Goal: Transaction & Acquisition: Purchase product/service

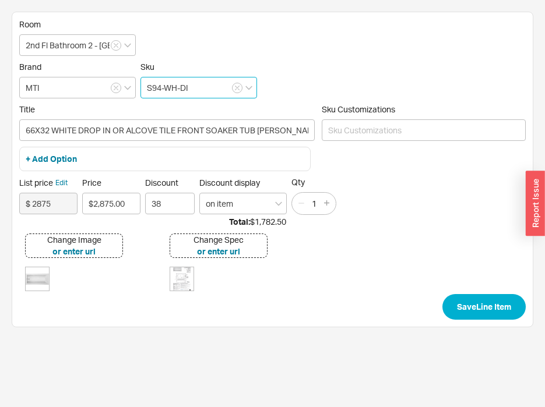
click at [159, 88] on input "S94-WH-DI" at bounding box center [198, 88] width 117 height 22
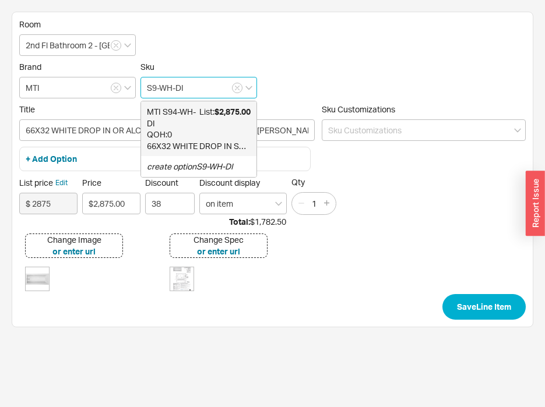
type input "S92-WH-DI"
click at [179, 126] on span "MTI S92-WH-DI" at bounding box center [173, 117] width 52 height 23
type input "72X32 WHITE DROP IN SOAKER ANDREA 2"
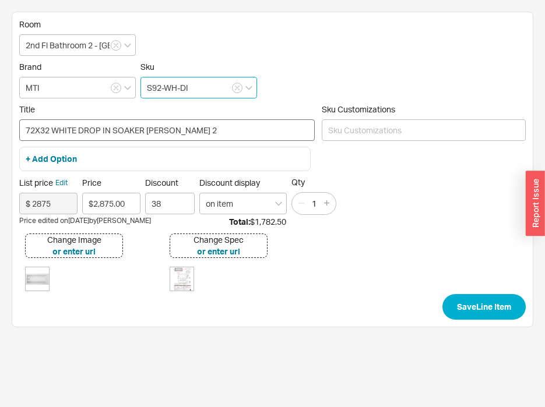
type input "S92-WH-DI"
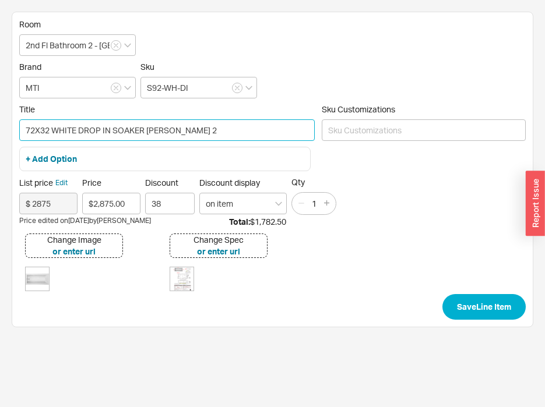
click at [111, 129] on input "72X32 WHITE DROP IN SOAKER ANDREA 2" at bounding box center [166, 130] width 295 height 22
type input "72X32 WHITE DROP IN OR TILE FRONT SOAKER ANDREA 2"
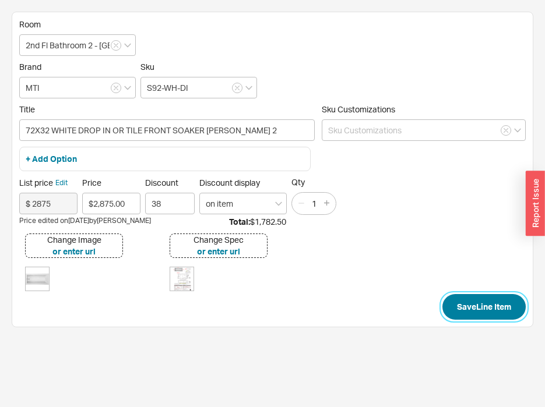
click at [481, 309] on button "Save Line Item" at bounding box center [483, 307] width 83 height 26
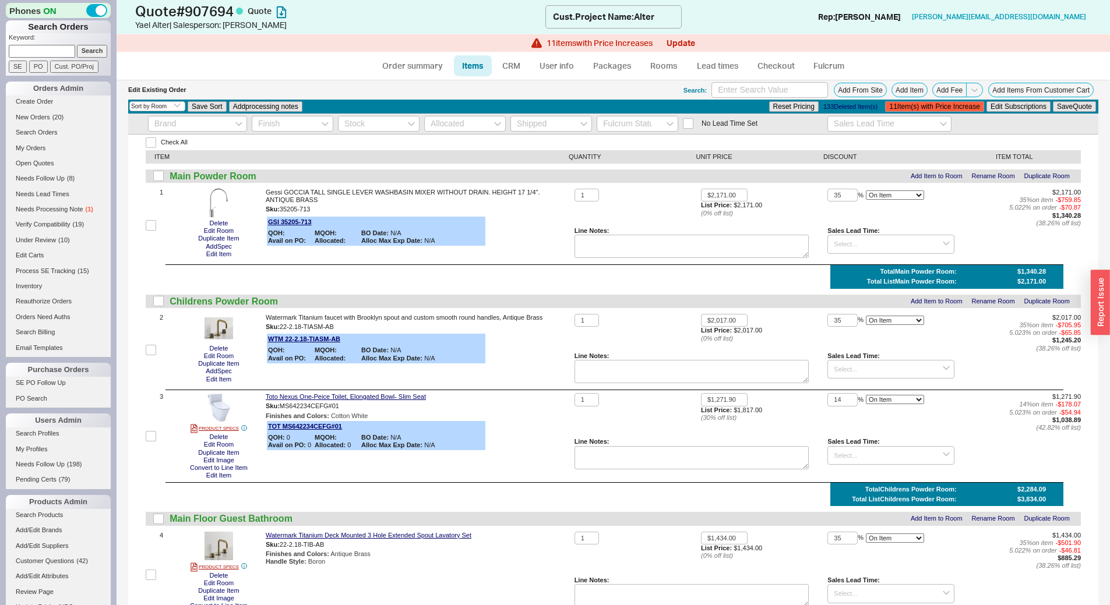
select select "3"
click at [929, 104] on button "11 Item(s) with Price Increase" at bounding box center [934, 106] width 98 height 10
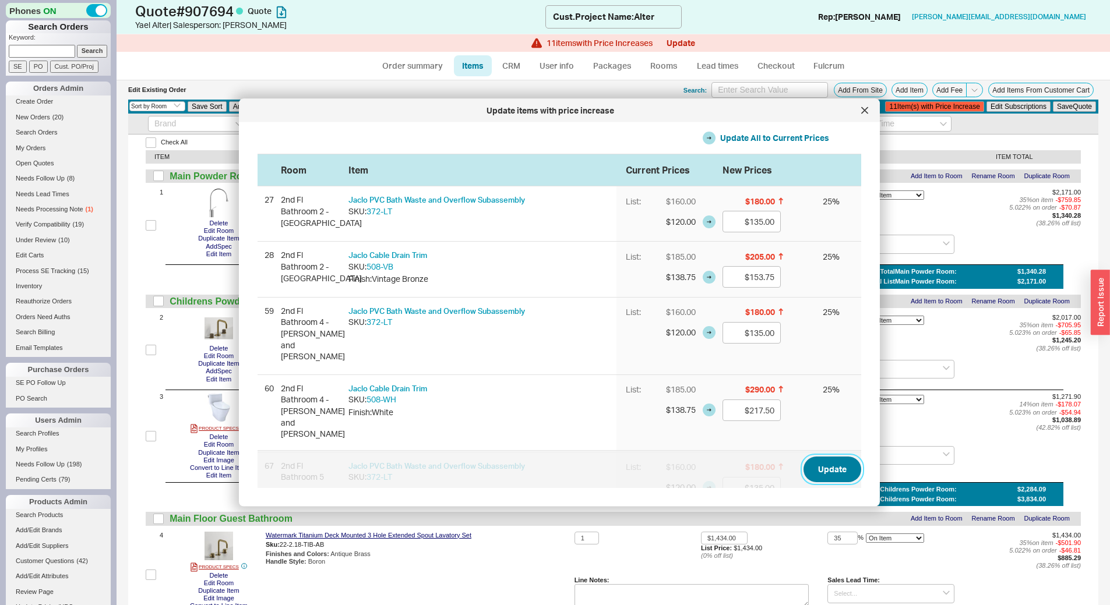
click at [821, 474] on button "Update" at bounding box center [832, 470] width 58 height 26
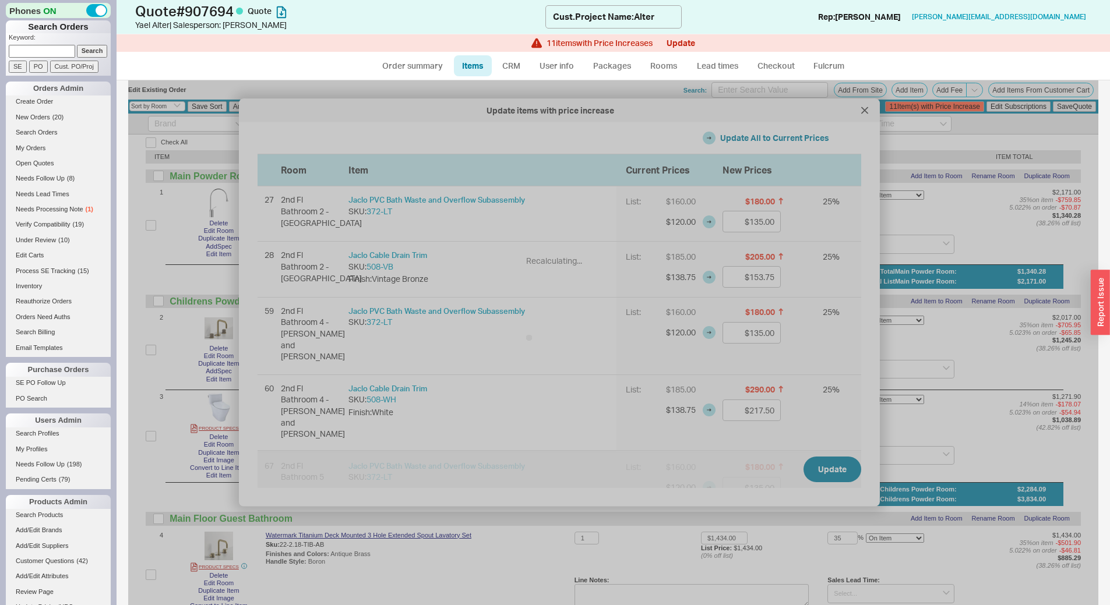
type input "$135.00"
type input "$153.75"
type input "$135.00"
type input "$217.50"
type input "$135.00"
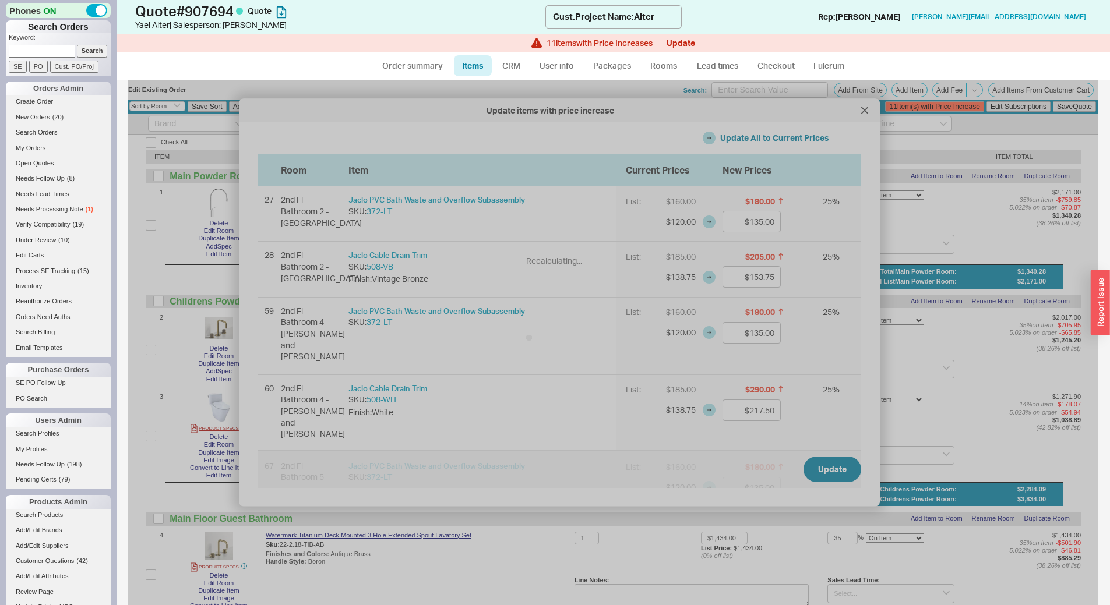
type input "$217.50"
type input "$135.00"
type input "$217.50"
type input "$135.00"
type input "$217.50"
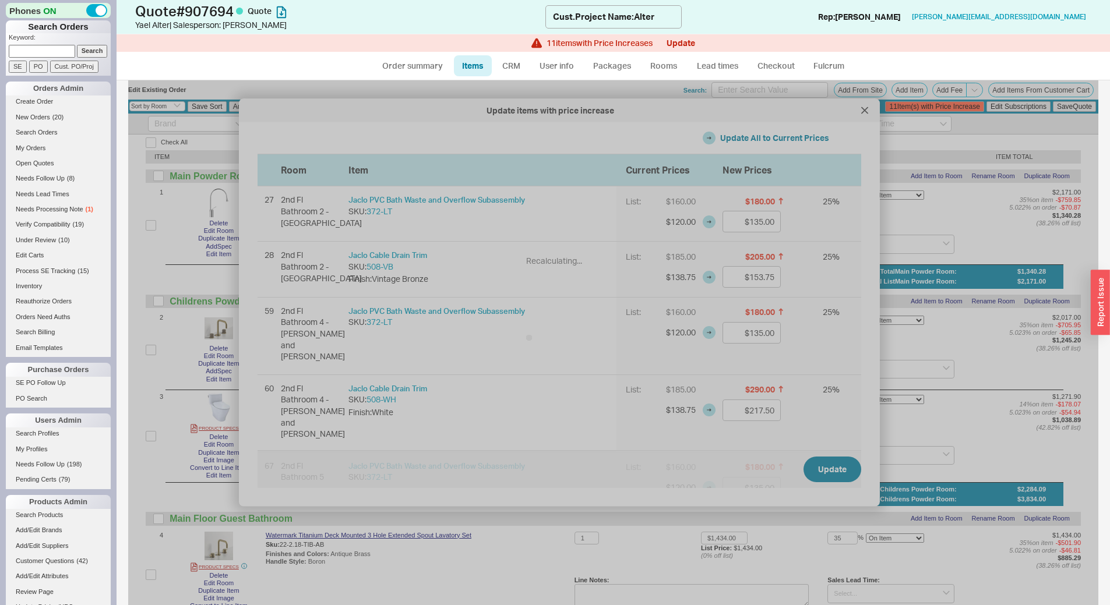
type input "$131.25"
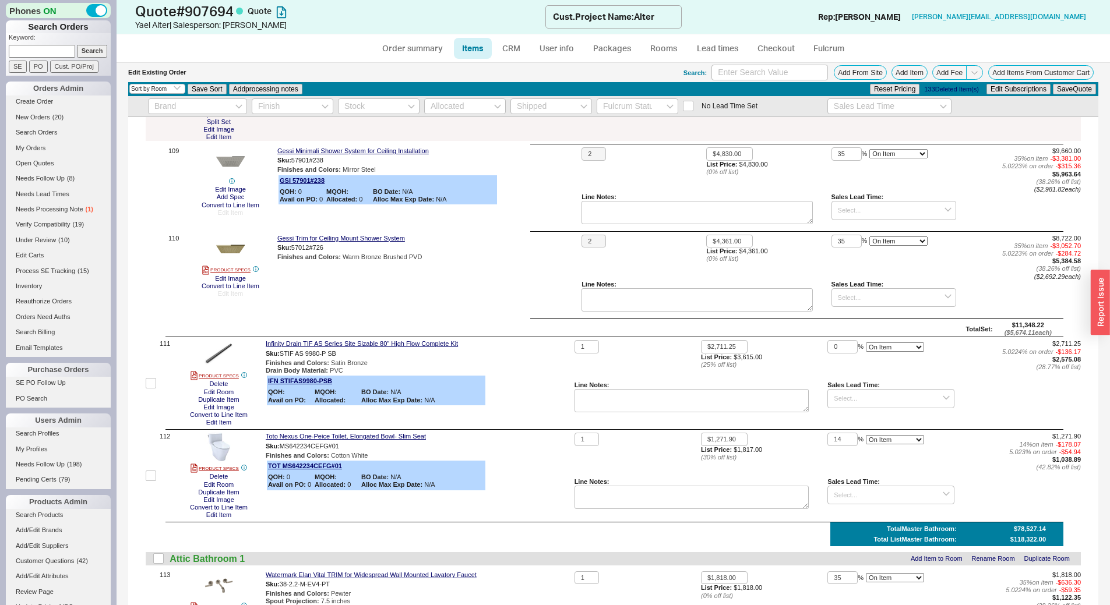
scroll to position [10732, 0]
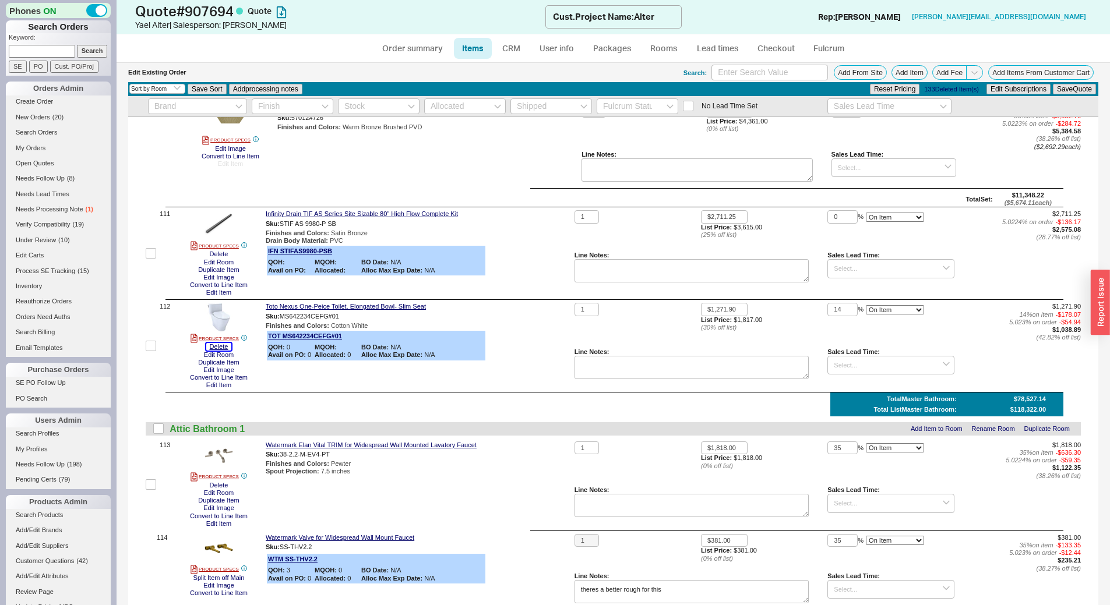
click at [227, 343] on button "Delete" at bounding box center [219, 347] width 26 height 8
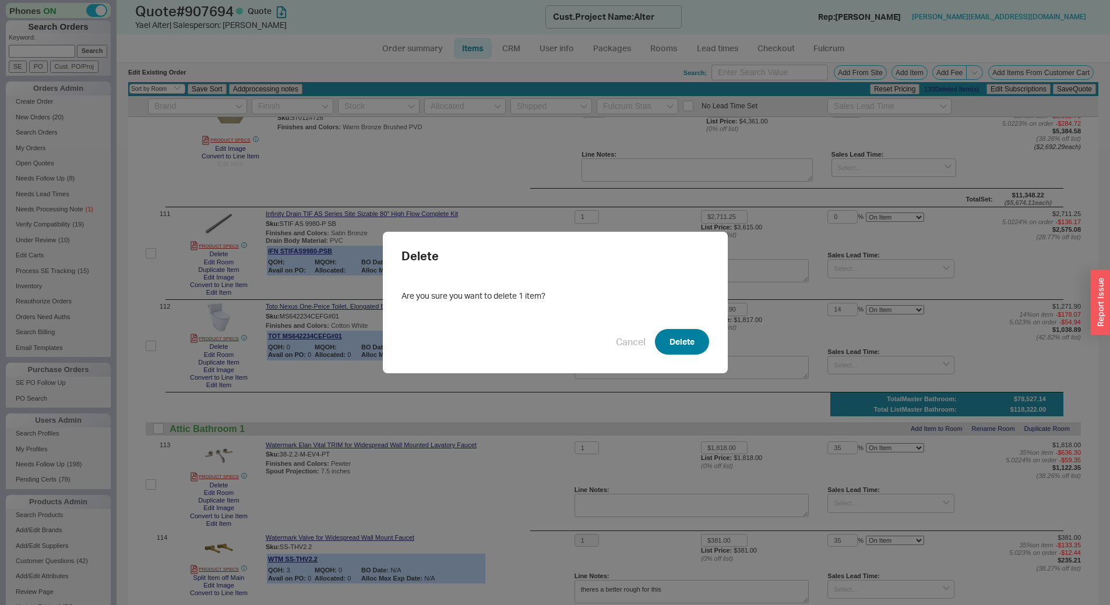
click at [680, 339] on button "Delete" at bounding box center [682, 342] width 54 height 26
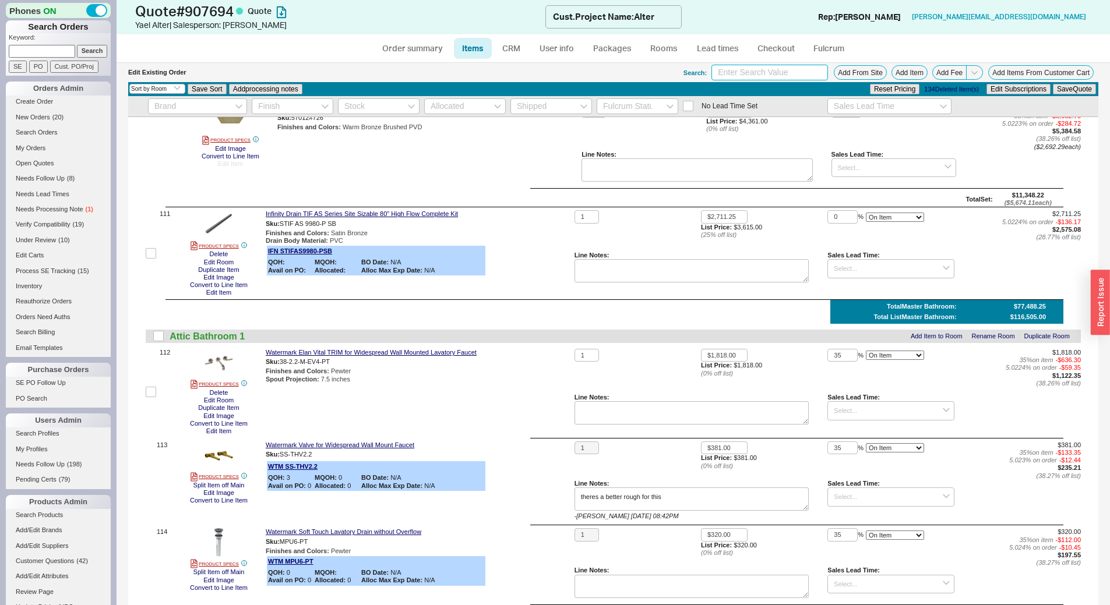
click at [751, 70] on input at bounding box center [769, 73] width 117 height 16
type input "NEXUS S7"
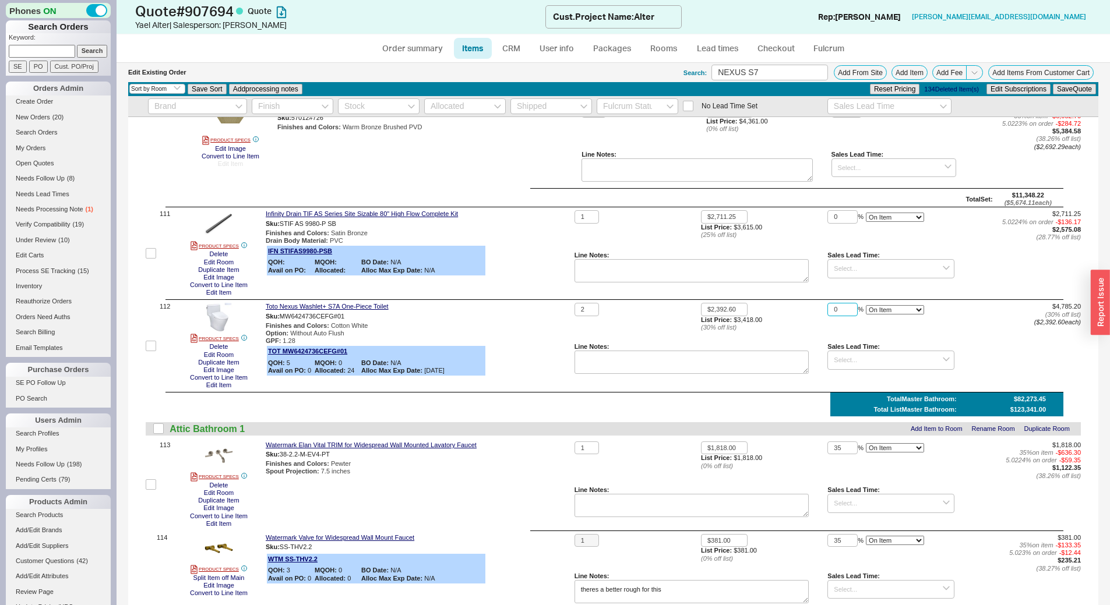
drag, startPoint x: 837, startPoint y: 283, endPoint x: 803, endPoint y: 283, distance: 33.2
click at [803, 303] on div "2 $2,392.60 List Price: $3,418.00 ( 30 % off list) 0 % On Item On Bottom Gift C…" at bounding box center [827, 346] width 506 height 86
type input "12"
click at [1053, 88] on button "Save Quote" at bounding box center [1074, 89] width 43 height 10
click at [418, 47] on link "Order summary" at bounding box center [412, 48] width 77 height 21
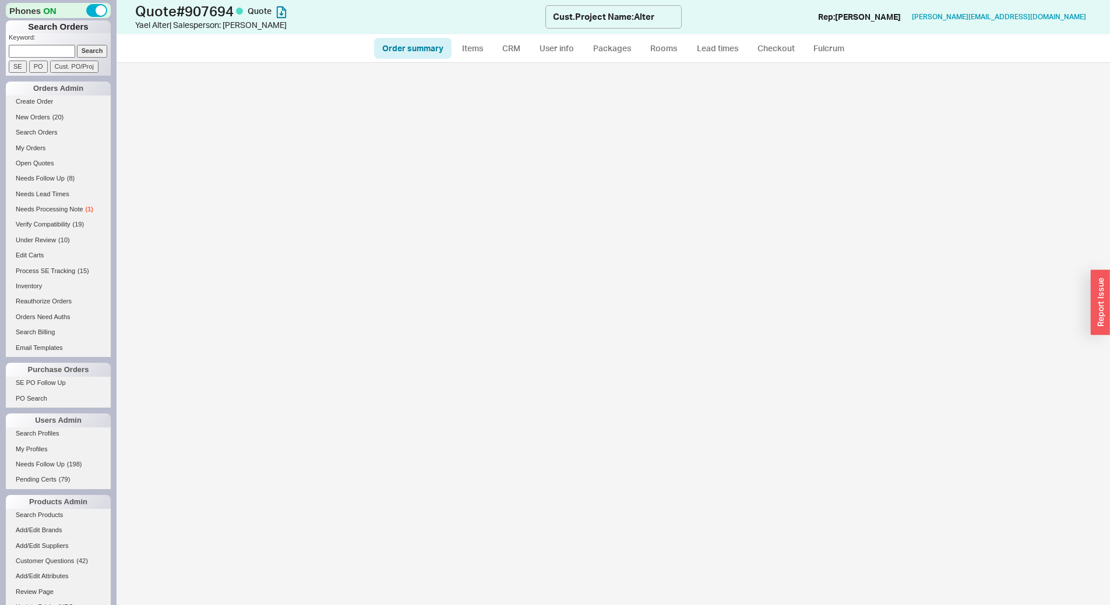
select select "*"
select select "3"
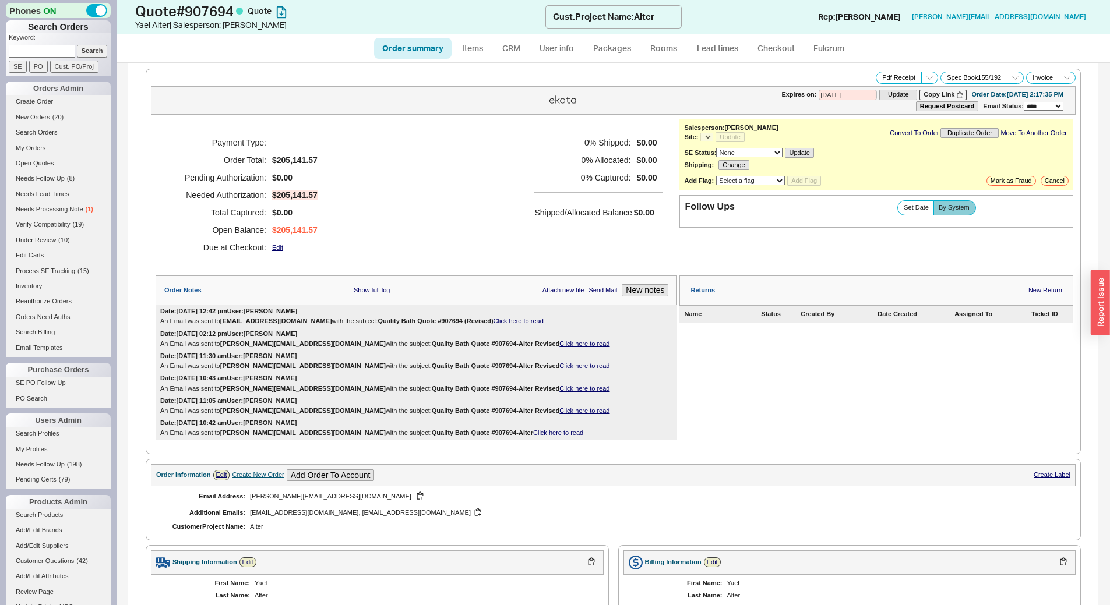
select select "*"
click at [499, 322] on link "Click here to read" at bounding box center [518, 320] width 50 height 7
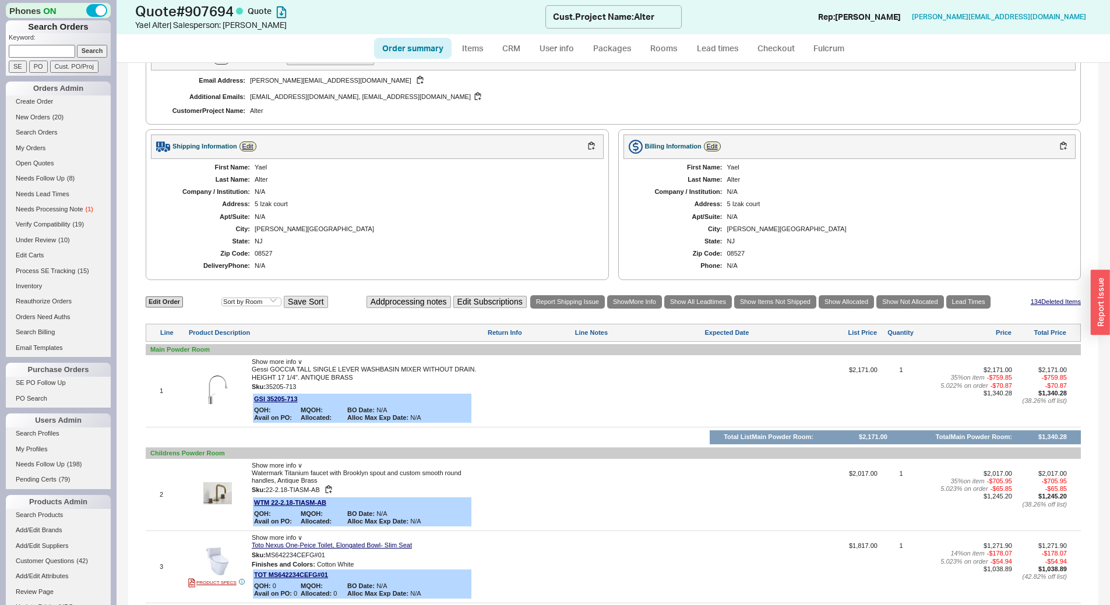
scroll to position [583, 0]
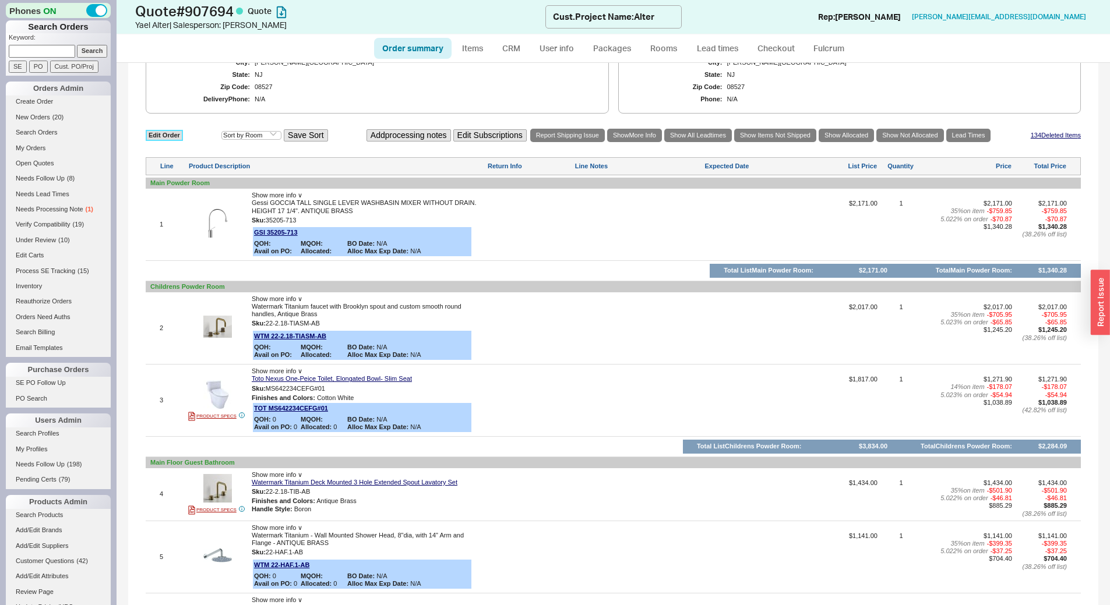
click at [165, 136] on link "Edit Order" at bounding box center [164, 135] width 37 height 11
select select "3"
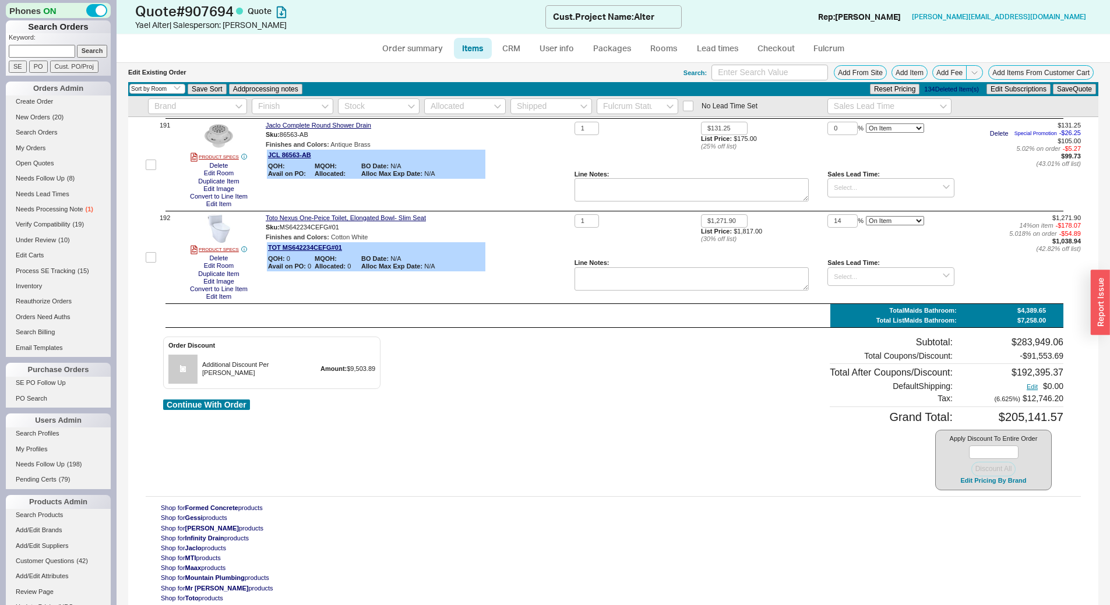
scroll to position [18475, 0]
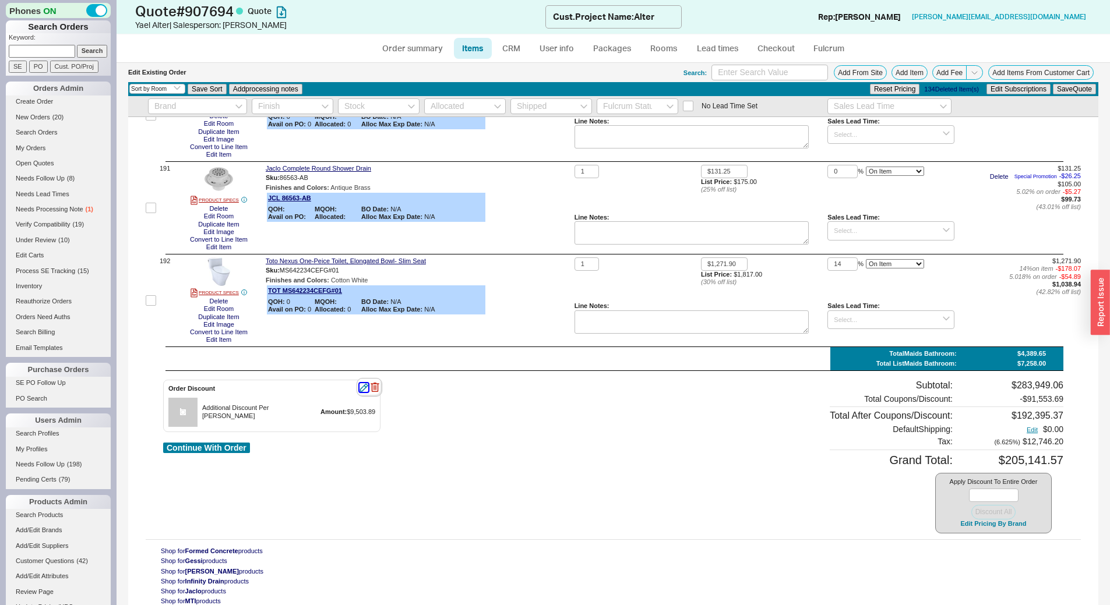
click at [365, 383] on icon "button" at bounding box center [364, 387] width 8 height 8
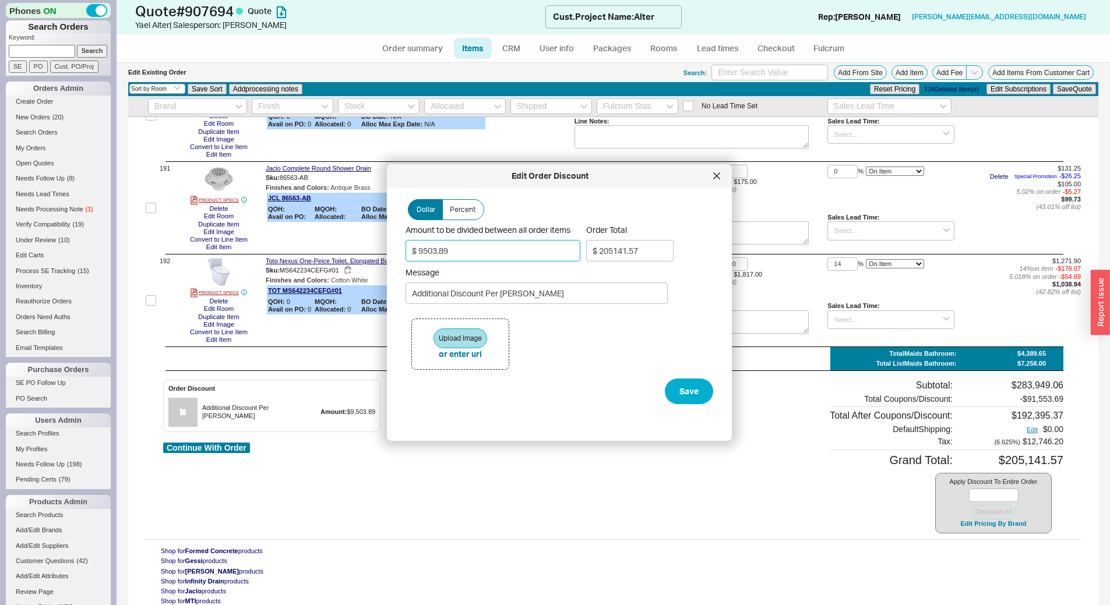
drag, startPoint x: 400, startPoint y: 252, endPoint x: 352, endPoint y: 251, distance: 47.8
click at [352, 251] on body "Phones ON Search Orders Keyword: Search SE PO Cust. PO/Proj Orders Admin Create…" at bounding box center [555, 302] width 1110 height 605
type input "$ 9503.8"
type input "$ 205141.66"
type input "$ 9503."
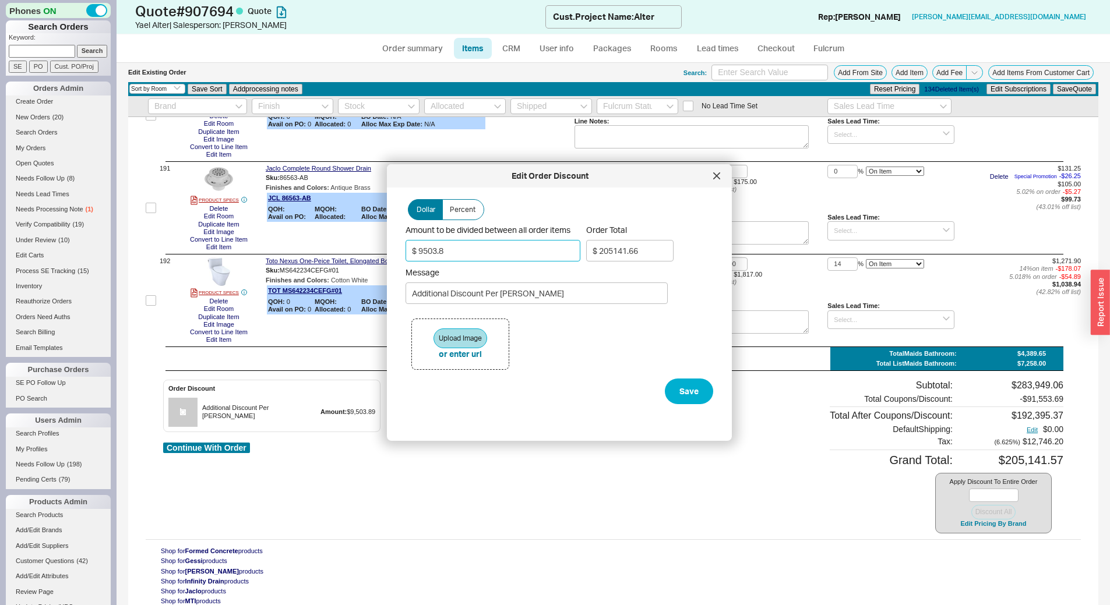
type input "$ 205142.51"
type input "$ 950"
type input "$ 214262.15"
type input "$ 95"
type input "$ 215173.79"
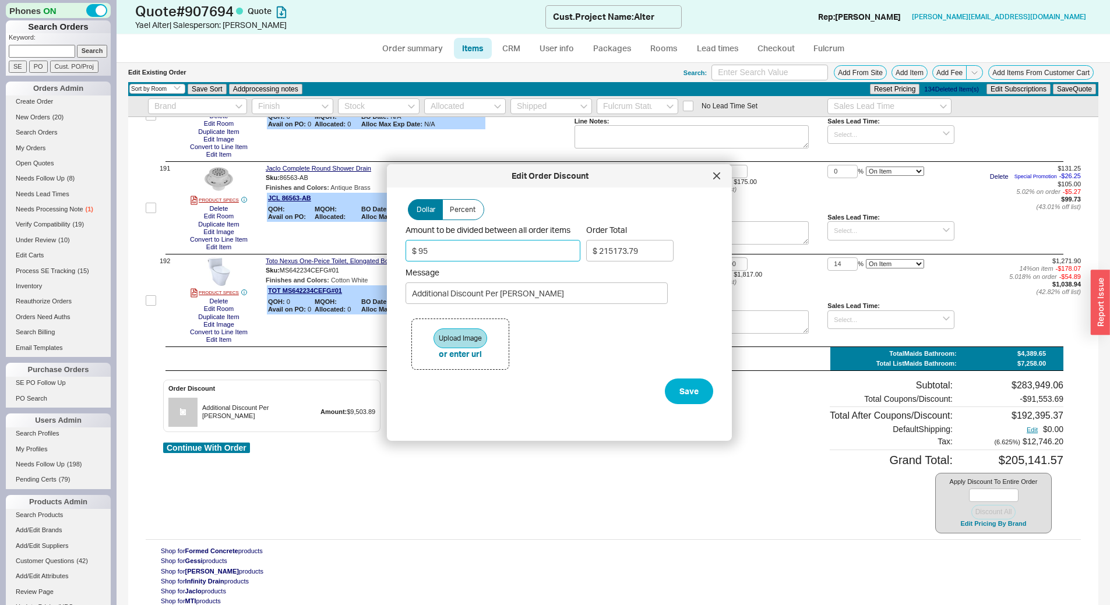
type input "$ 9"
type input "$ 215265.49"
type input "$ 215275.09"
type input "$ 1"
type input "$ 215274.02"
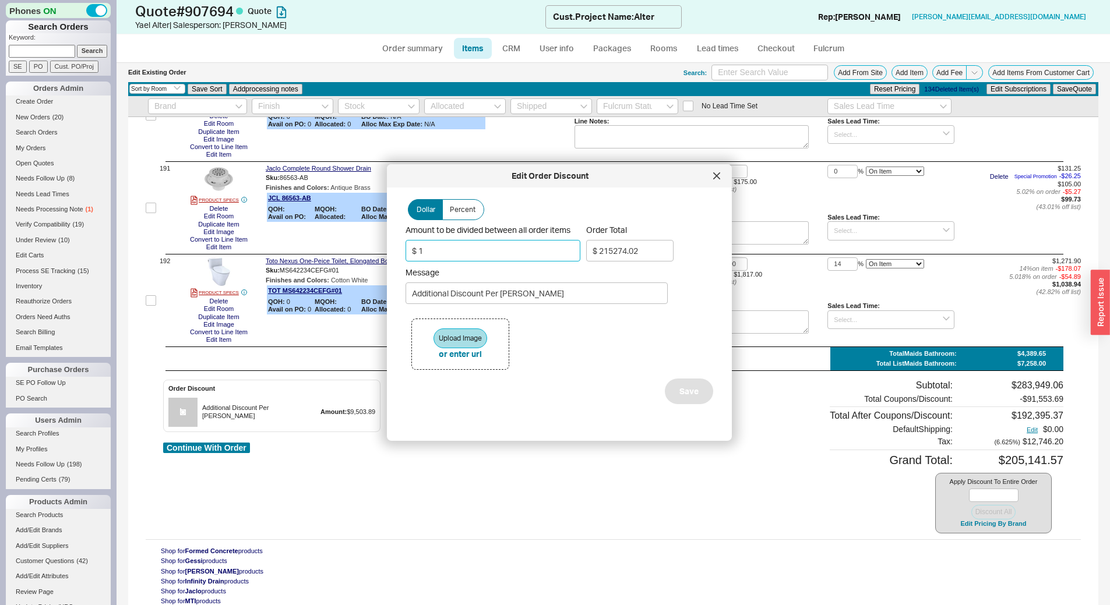
type input "$ 10"
type input "$ 215264.42"
type input "$ 100"
type input "$ 215168.46"
type input "$ 1000"
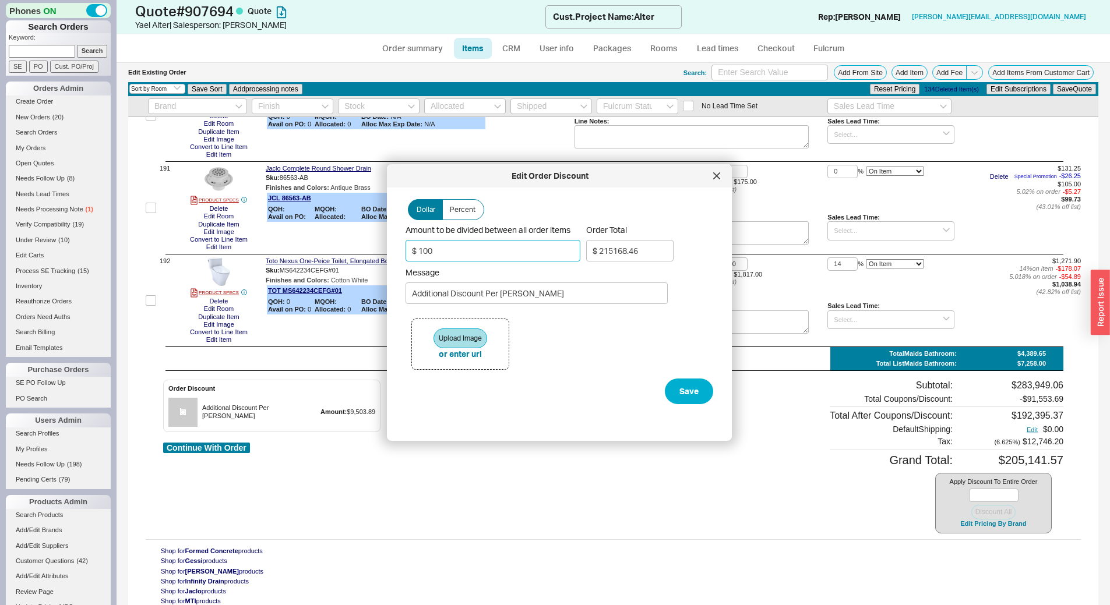
type input "$ 214208.84"
type input "$ 10000"
type input "$ 204612.59"
type input "$ 10000"
click at [678, 390] on button "Save" at bounding box center [689, 392] width 48 height 26
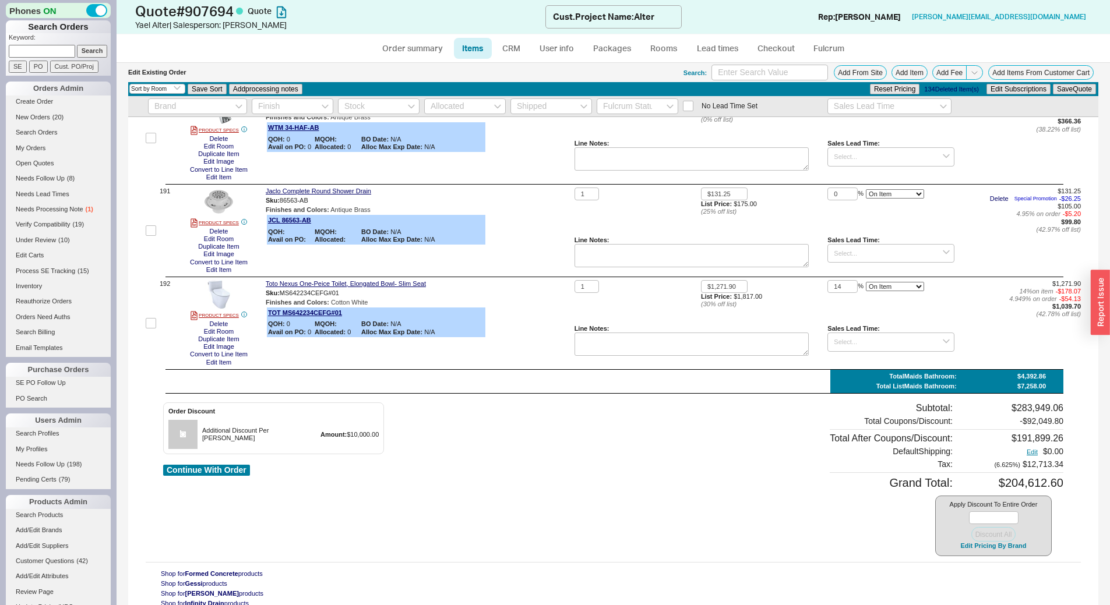
scroll to position [18498, 0]
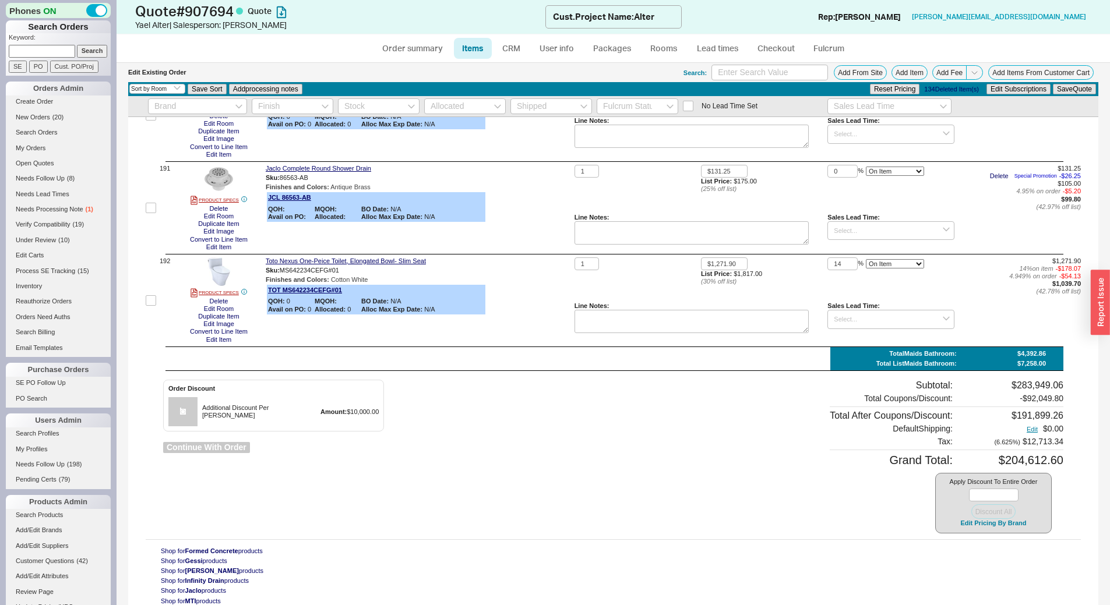
click at [242, 442] on button "Continue With Order" at bounding box center [206, 447] width 87 height 11
select select "*"
select select "3"
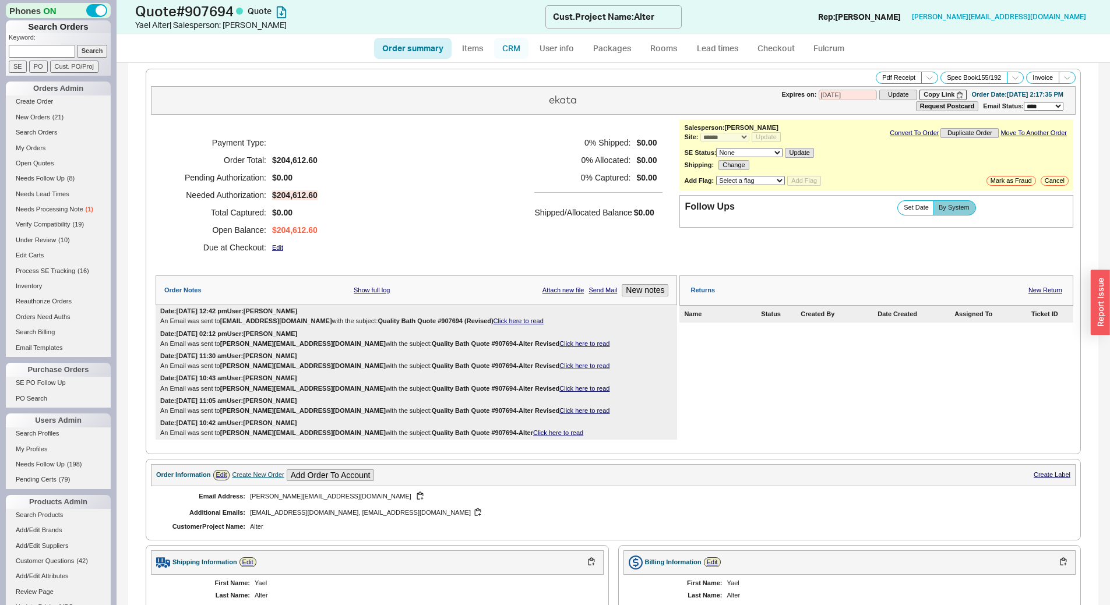
click at [522, 51] on link "CRM" at bounding box center [511, 48] width 34 height 21
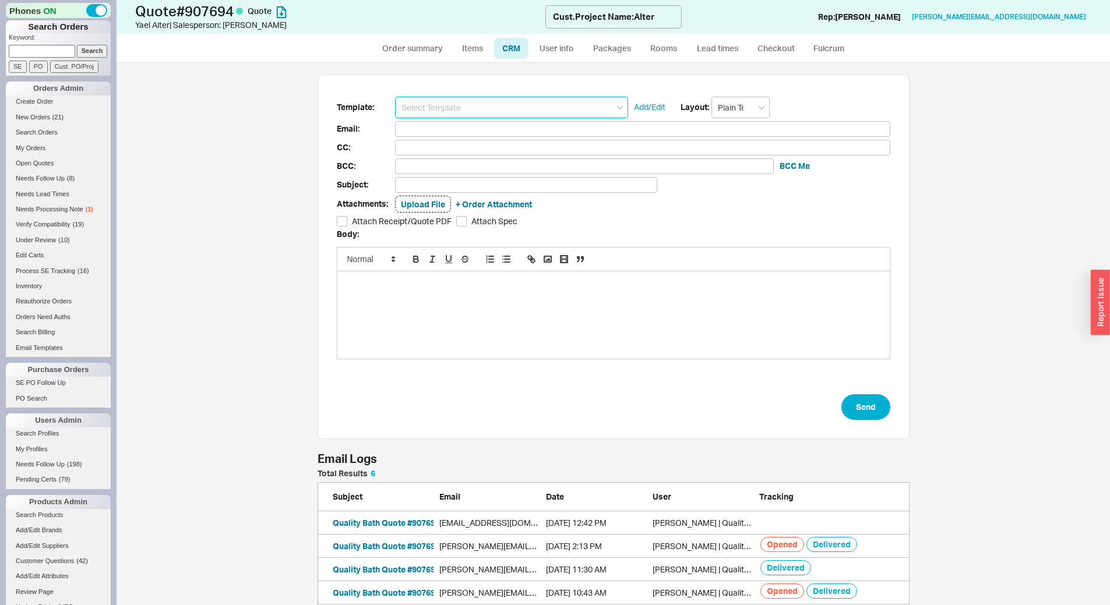
scroll to position [173, 583]
click at [489, 106] on input at bounding box center [511, 108] width 233 height 22
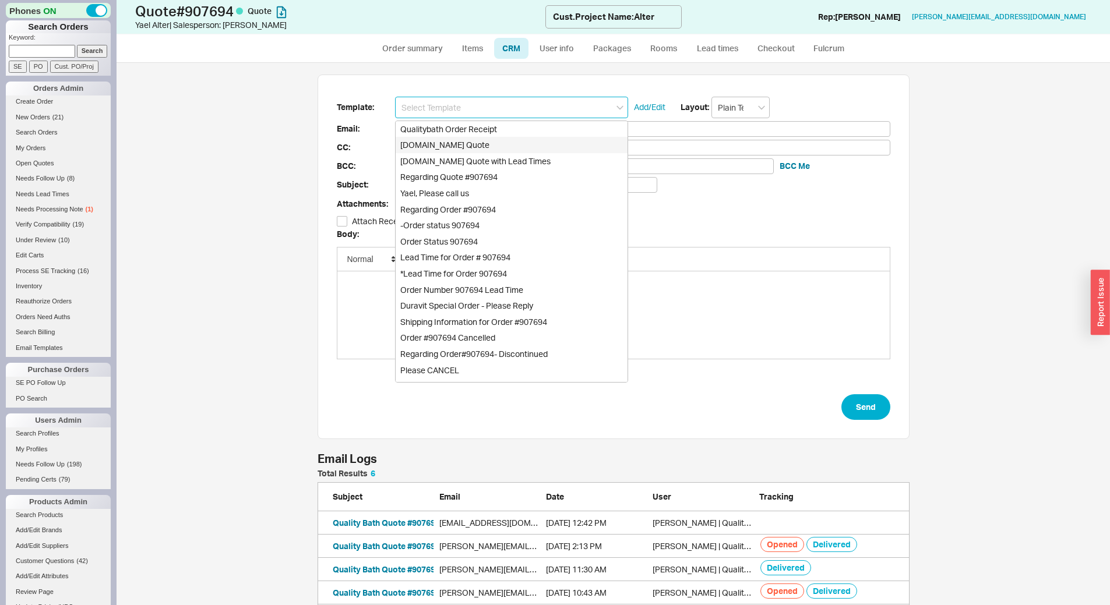
click at [492, 147] on div "[DOMAIN_NAME] Quote" at bounding box center [512, 145] width 232 height 16
type input "Receipt"
type input "[PERSON_NAME][EMAIL_ADDRESS][DOMAIN_NAME]"
type input "[EMAIL_ADDRESS][DOMAIN_NAME], [EMAIL_ADDRESS][DOMAIN_NAME]"
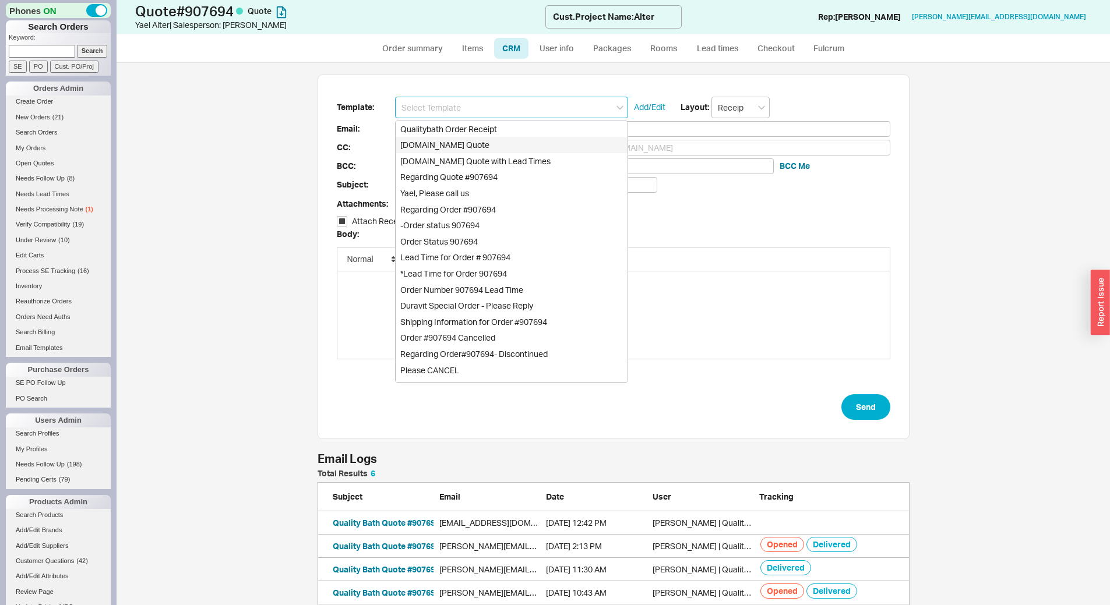
type input "[EMAIL_ADDRESS][DOMAIN_NAME], [EMAIL_ADDRESS][DOMAIN_NAME]"
type input "Quality Bath Quote #907694"
checkbox input "true"
type input "[DOMAIN_NAME] Quote"
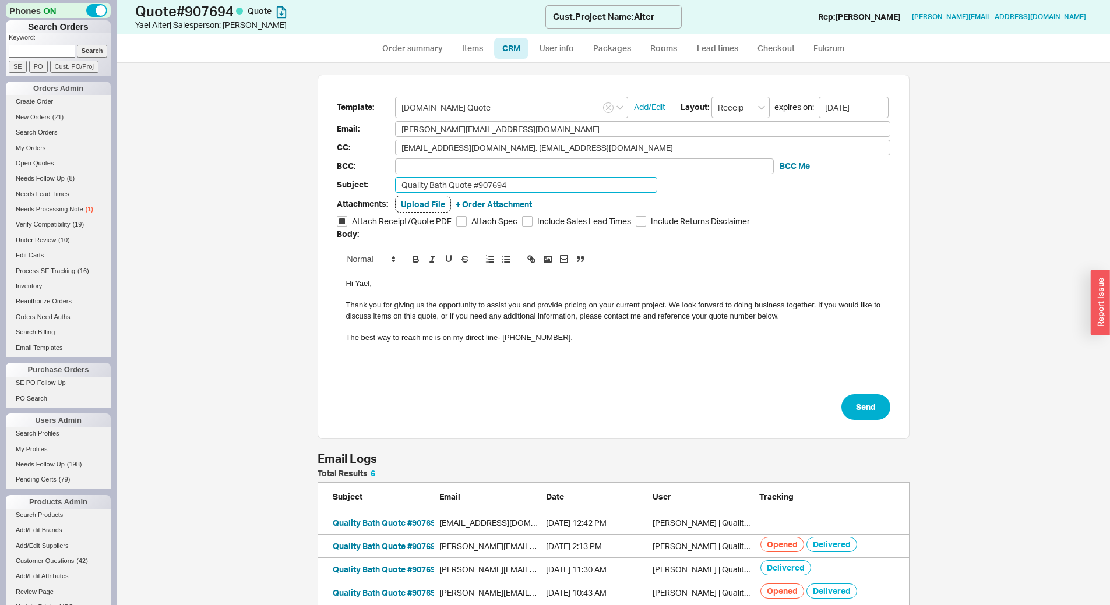
click at [544, 179] on input "Quality Bath Quote #907694" at bounding box center [526, 185] width 262 height 16
type input "Quality Bath Quote #907694 (Revised)"
drag, startPoint x: 518, startPoint y: 128, endPoint x: 351, endPoint y: 144, distance: 167.4
click at [351, 144] on form "Template: [DOMAIN_NAME] Quote Add/Edit Layout: Receipt expires on: [DATE] Email…" at bounding box center [613, 259] width 553 height 324
paste input "[PERSON_NAME]"
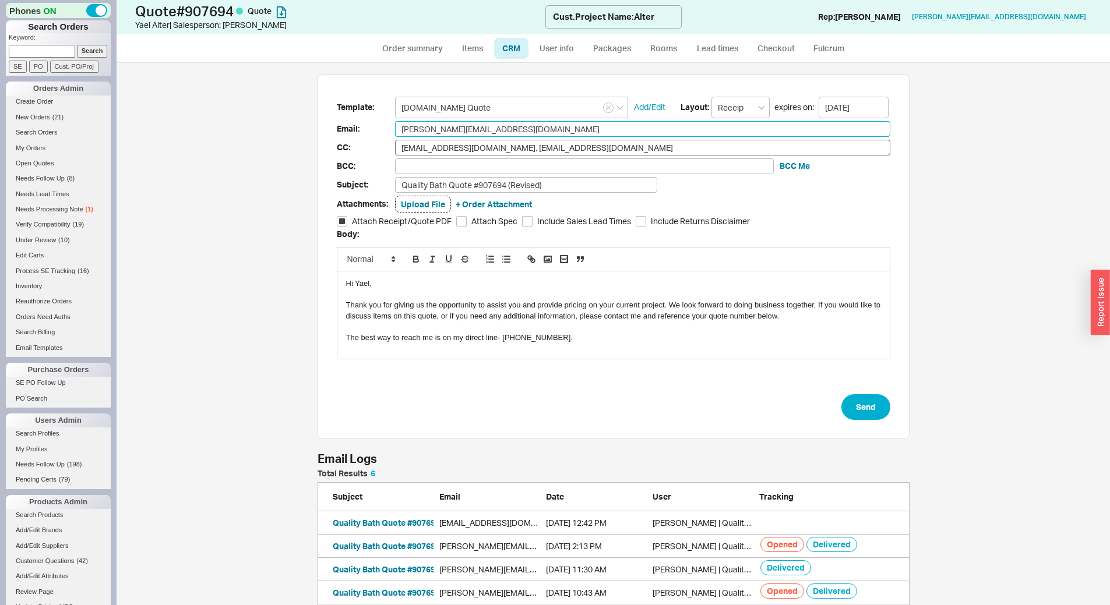
type input "[PERSON_NAME][EMAIL_ADDRESS][DOMAIN_NAME]"
drag, startPoint x: 594, startPoint y: 151, endPoint x: 509, endPoint y: 150, distance: 85.1
click at [509, 150] on input "[EMAIL_ADDRESS][DOMAIN_NAME], [EMAIL_ADDRESS][DOMAIN_NAME]" at bounding box center [642, 148] width 495 height 16
type input "[EMAIL_ADDRESS][DOMAIN_NAME]"
type input "[EMAIL_ADDRESS][DOMAIN_NAME],"
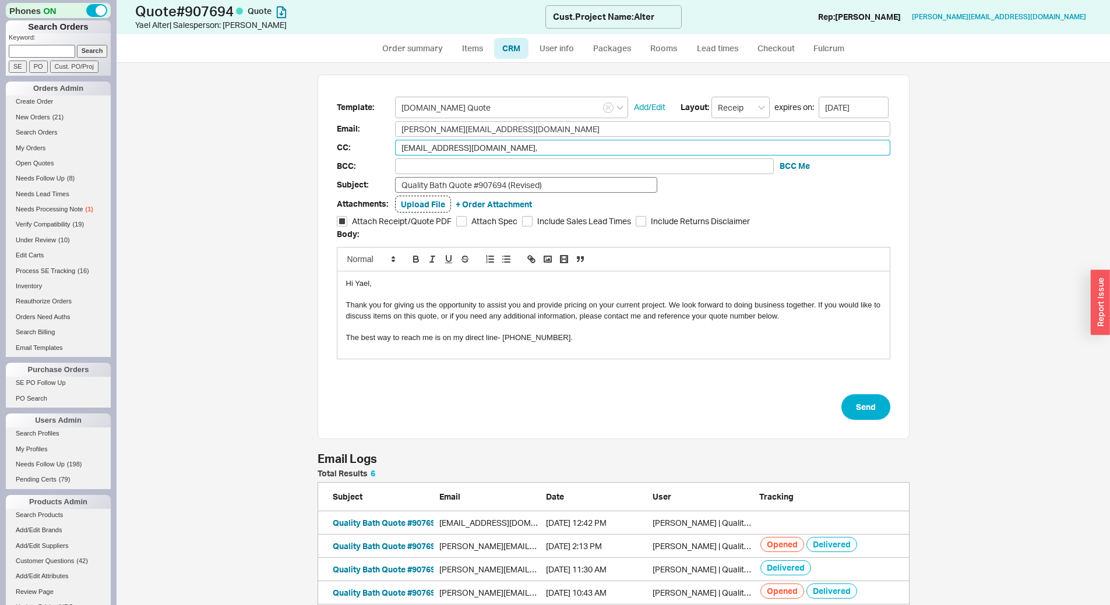
type input "[EMAIL_ADDRESS][DOMAIN_NAME],"
type input "[EMAIL_ADDRESS][DOMAIN_NAME]"
click at [859, 404] on button "Send" at bounding box center [865, 407] width 49 height 26
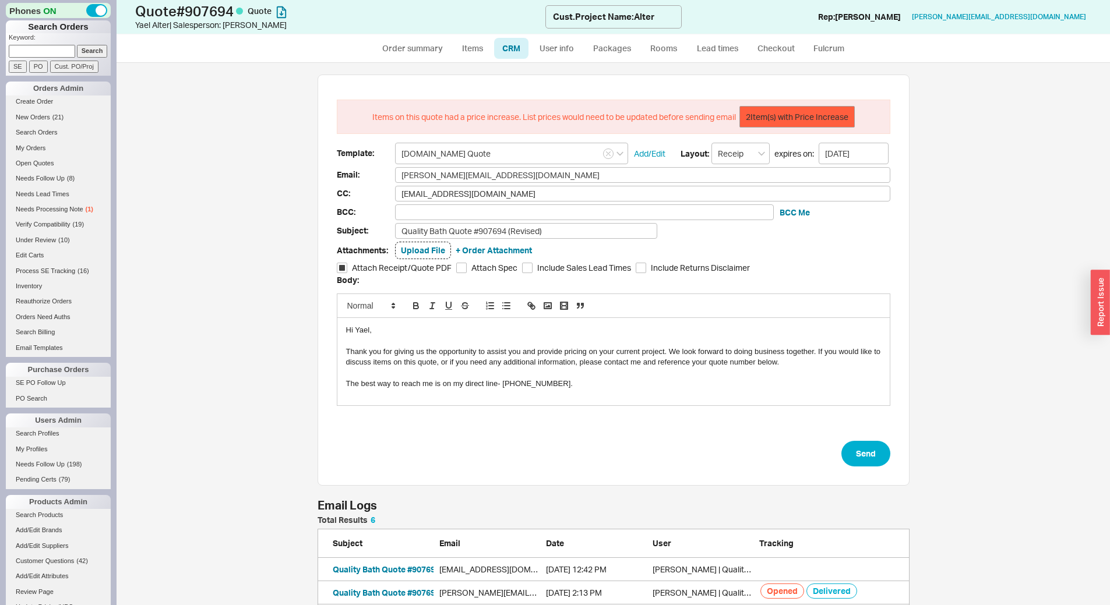
click at [795, 107] on button "2 Item(s) with Price Increase" at bounding box center [796, 117] width 115 height 22
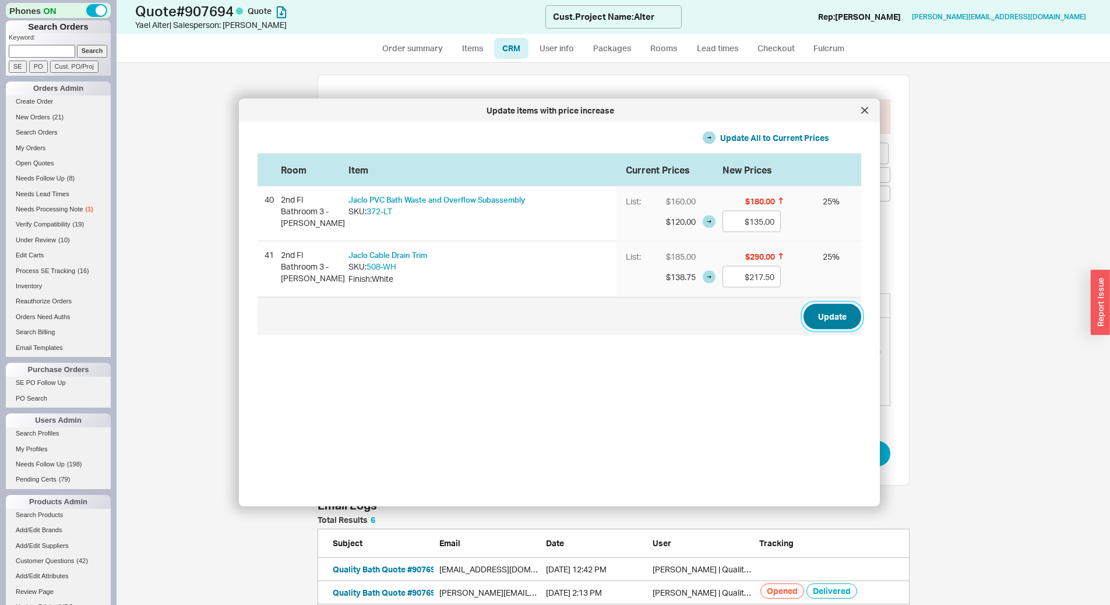
click at [821, 327] on button "Update" at bounding box center [832, 316] width 58 height 26
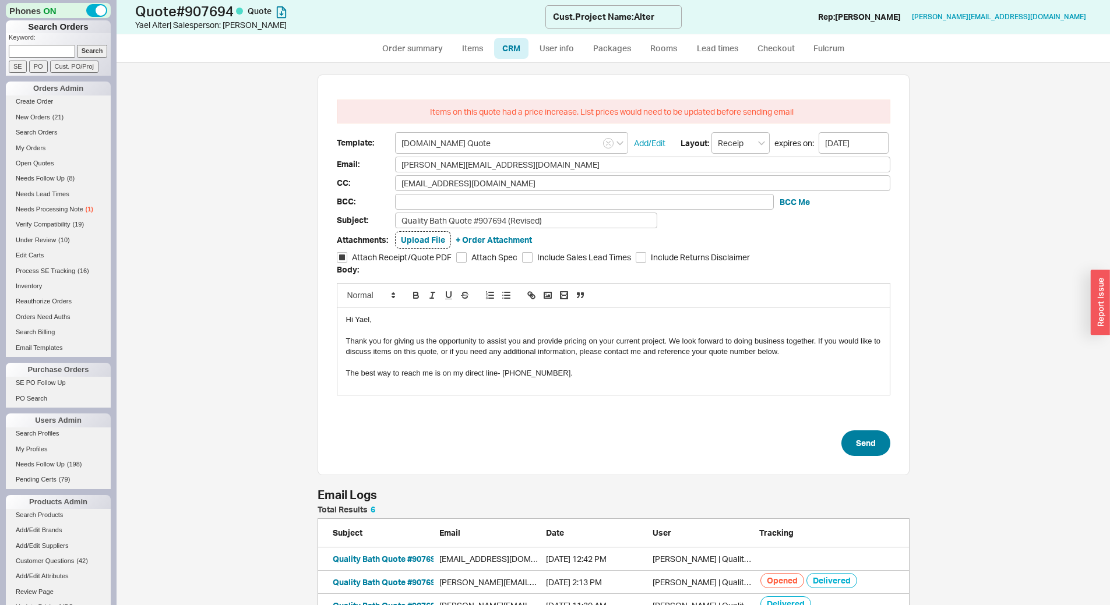
drag, startPoint x: 866, startPoint y: 427, endPoint x: 867, endPoint y: 438, distance: 11.1
click at [867, 438] on form "Items on this quote had a price increase. List prices would need to be updated …" at bounding box center [613, 278] width 553 height 357
click at [867, 438] on button "Send" at bounding box center [865, 443] width 49 height 26
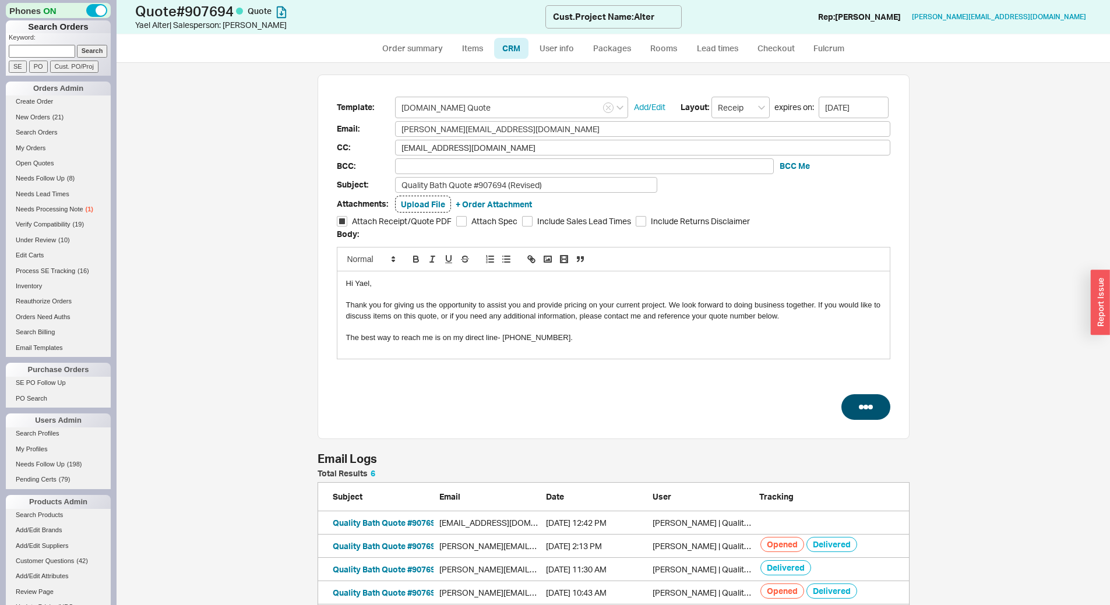
select select "*"
select select "3"
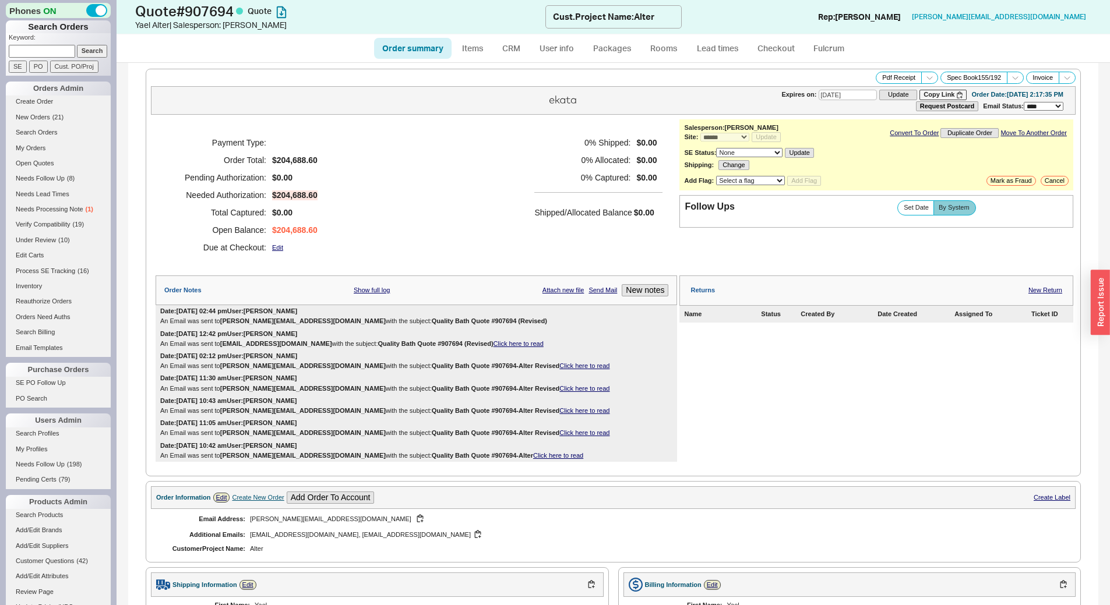
type input "[DATE]"
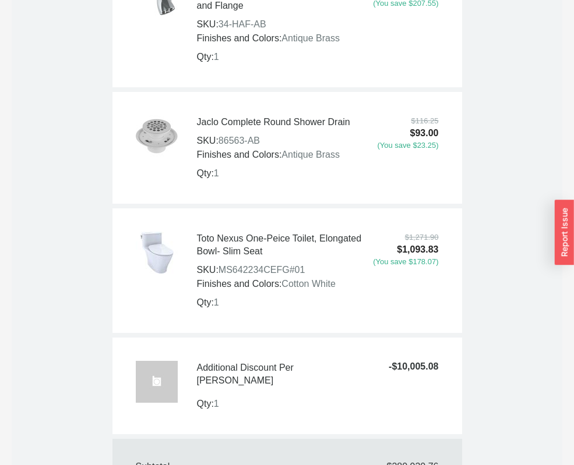
scroll to position [26113, 0]
